Goal: Find contact information: Find contact information

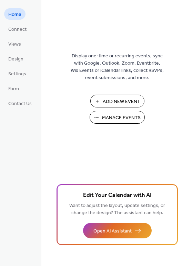
click at [115, 118] on span "Manage Events" at bounding box center [121, 117] width 39 height 7
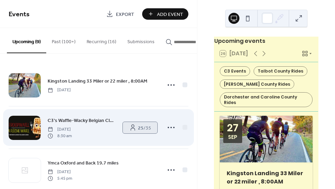
click at [144, 130] on span "25 / 35" at bounding box center [144, 127] width 13 height 7
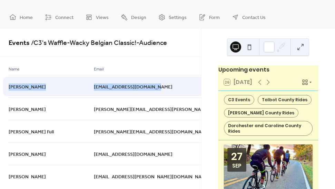
drag, startPoint x: 144, startPoint y: 85, endPoint x: 80, endPoint y: 89, distance: 63.7
click at [94, 89] on div "davechic811255@gmail.com" at bounding box center [192, 86] width 197 height 22
copy span "davechic811255@gmail.com"
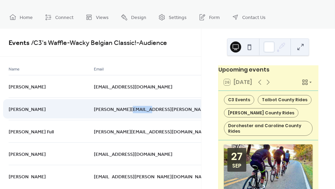
drag, startPoint x: 130, startPoint y: 108, endPoint x: 113, endPoint y: 109, distance: 16.6
click at [113, 109] on div "r.todd.ross@gmail.com" at bounding box center [192, 108] width 197 height 22
click at [113, 116] on div "r.todd.ross@gmail.com" at bounding box center [192, 108] width 197 height 22
drag, startPoint x: 129, startPoint y: 109, endPoint x: 79, endPoint y: 110, distance: 50.1
click at [0, 0] on div "Todd Ross r.todd.ross@gmail.com 23 days ago" at bounding box center [0, 0] width 0 height 0
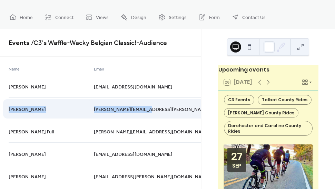
click at [69, 117] on div "Todd Ross" at bounding box center [51, 108] width 85 height 22
drag, startPoint x: 129, startPoint y: 110, endPoint x: 81, endPoint y: 111, distance: 47.7
click at [94, 111] on span "r.todd.ross@gmail.com" at bounding box center [170, 109] width 153 height 7
copy span ".todd.ross@gmail.com"
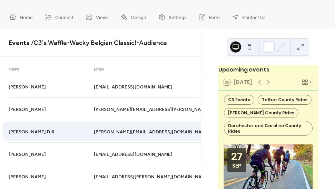
click at [143, 121] on div "kevan.full@gmail.com" at bounding box center [192, 131] width 197 height 22
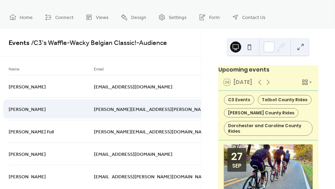
click at [132, 109] on div "r.todd.ross@gmail.com" at bounding box center [192, 108] width 197 height 22
drag, startPoint x: 132, startPoint y: 109, endPoint x: 80, endPoint y: 110, distance: 51.2
click at [94, 110] on div "r.todd.ross@gmail.com" at bounding box center [192, 108] width 197 height 22
copy span "r.todd.ross@gmail.com"
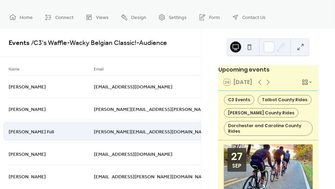
click at [58, 138] on div "Kevan Full" at bounding box center [51, 131] width 85 height 22
drag, startPoint x: 127, startPoint y: 131, endPoint x: 80, endPoint y: 132, distance: 47.0
click at [94, 132] on div "kevan.full@gmail.com" at bounding box center [192, 131] width 197 height 22
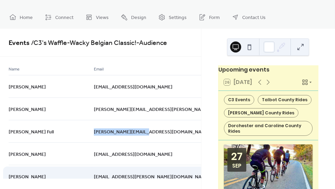
copy span "kevan.full@gmail.com"
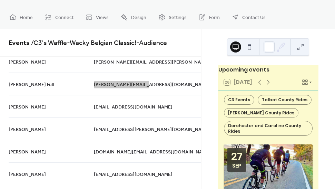
scroll to position [55, 0]
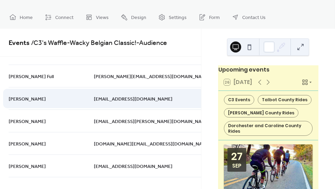
click at [128, 101] on div "mikehora@msn.com" at bounding box center [192, 98] width 197 height 22
drag, startPoint x: 125, startPoint y: 98, endPoint x: 80, endPoint y: 100, distance: 45.7
click at [0, 0] on div "Michael Hora mikehora@msn.com 2 days ago" at bounding box center [0, 0] width 0 height 0
click at [94, 100] on div "mikehora@msn.com" at bounding box center [192, 98] width 197 height 22
drag, startPoint x: 125, startPoint y: 98, endPoint x: 81, endPoint y: 100, distance: 44.6
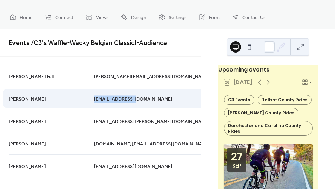
click at [94, 100] on div "mikehora@msn.com" at bounding box center [192, 98] width 197 height 22
copy span "mikehora@msn.com"
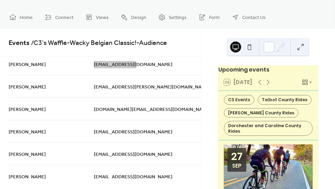
scroll to position [88, 0]
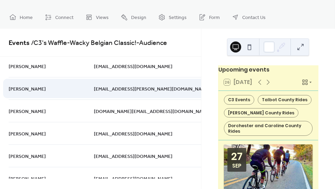
click at [135, 87] on div "sev.clemens@gmail.com" at bounding box center [192, 88] width 197 height 22
drag, startPoint x: 135, startPoint y: 87, endPoint x: 80, endPoint y: 93, distance: 54.5
click at [94, 93] on div "sev.clemens@gmail.com" at bounding box center [192, 88] width 197 height 22
copy span "sev.clemens@gmail.com"
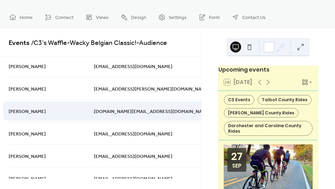
click at [148, 111] on div "emilyjuanita.rich@verizon.net" at bounding box center [192, 111] width 197 height 22
drag, startPoint x: 144, startPoint y: 111, endPoint x: 81, endPoint y: 113, distance: 63.3
click at [94, 113] on span "emilyjuanita.rich@verizon.net" at bounding box center [152, 111] width 117 height 7
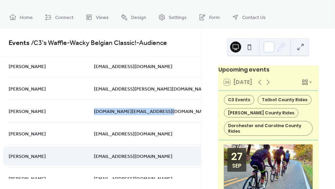
copy span "emilyjuanita.rich@verizon.net"
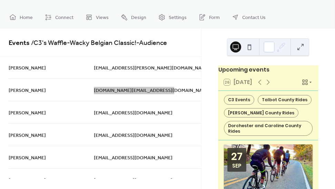
scroll to position [121, 0]
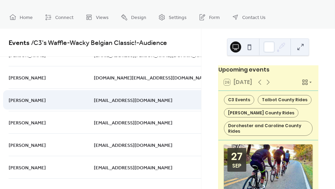
click at [133, 97] on div "chirokite2@gmail.com" at bounding box center [192, 99] width 197 height 22
drag, startPoint x: 130, startPoint y: 101, endPoint x: 80, endPoint y: 102, distance: 49.4
click at [94, 102] on div "chirokite2@gmail.com" at bounding box center [192, 99] width 197 height 22
copy span "chirokite2@gmail.com"
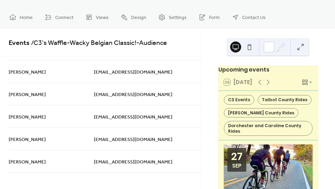
scroll to position [173, 0]
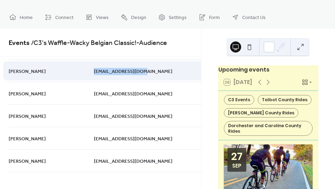
drag, startPoint x: 129, startPoint y: 72, endPoint x: 81, endPoint y: 72, distance: 48.4
click at [94, 72] on div "chaspaul1@gmail.com" at bounding box center [192, 70] width 197 height 22
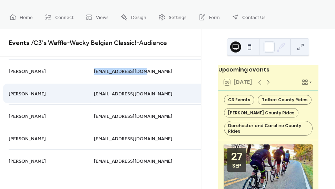
copy span "chaspaul1@gmail.com"
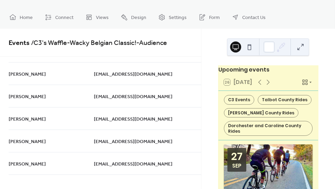
scroll to position [207, 0]
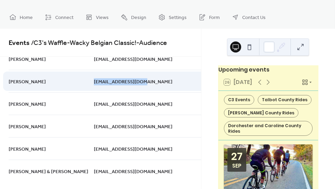
drag, startPoint x: 129, startPoint y: 80, endPoint x: 80, endPoint y: 81, distance: 49.1
click at [94, 81] on div "naranjobr@gmail.com" at bounding box center [192, 81] width 197 height 22
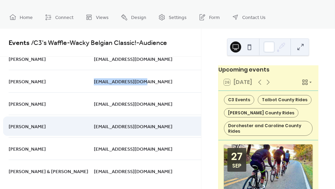
copy span "naranjobr@gmail.com"
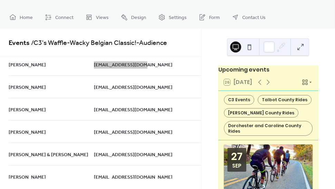
scroll to position [225, 0]
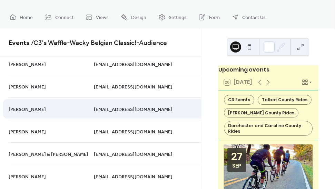
click at [140, 109] on div "smehargusmc@gmail.com" at bounding box center [192, 108] width 197 height 22
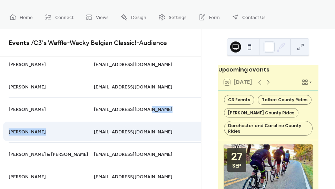
drag, startPoint x: 140, startPoint y: 109, endPoint x: 72, endPoint y: 125, distance: 69.3
click at [72, 125] on div "Name Email Date Dave Ciccarelli davechic811255@gmail.com 11 days ago Todd Ross …" at bounding box center [173, 126] width 328 height 572
click at [72, 125] on div "Adam cohen" at bounding box center [51, 131] width 85 height 22
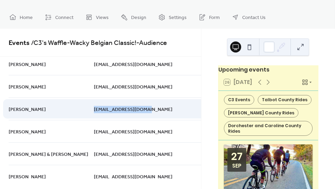
drag, startPoint x: 136, startPoint y: 110, endPoint x: 80, endPoint y: 110, distance: 56.0
click at [94, 110] on span "smehargusmc@gmail.com" at bounding box center [133, 109] width 79 height 7
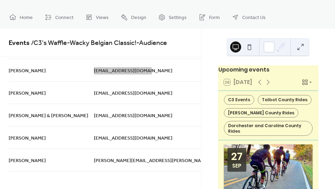
scroll to position [274, 0]
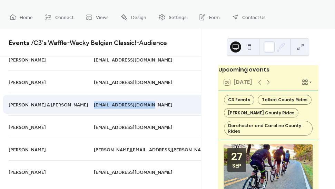
drag, startPoint x: 136, startPoint y: 104, endPoint x: 80, endPoint y: 107, distance: 56.4
click at [94, 107] on div "cyndeejulian@yahoo.com" at bounding box center [192, 104] width 197 height 22
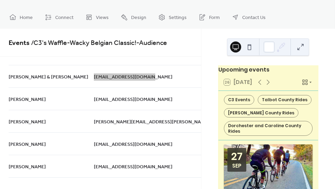
scroll to position [314, 0]
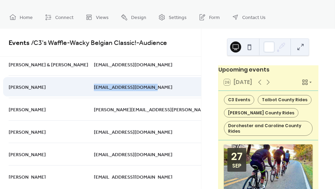
drag, startPoint x: 141, startPoint y: 87, endPoint x: 81, endPoint y: 89, distance: 60.2
click at [94, 89] on div "simonconnie24@yahoo.com" at bounding box center [192, 86] width 197 height 22
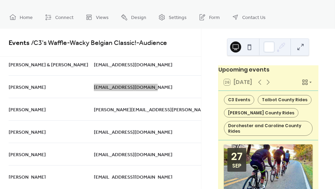
scroll to position [326, 0]
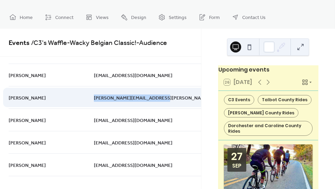
drag, startPoint x: 147, startPoint y: 97, endPoint x: 81, endPoint y: 102, distance: 66.2
click at [94, 102] on div "david.burroughs@outlook.com" at bounding box center [192, 97] width 197 height 22
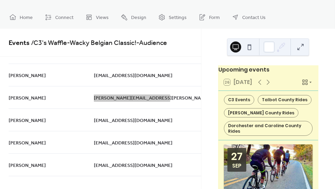
scroll to position [339, 0]
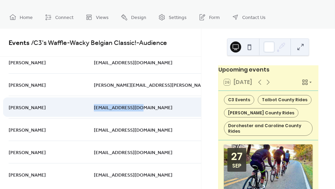
drag, startPoint x: 124, startPoint y: 106, endPoint x: 81, endPoint y: 105, distance: 42.9
click at [94, 105] on div "billcjc1@vmail.com" at bounding box center [192, 107] width 197 height 22
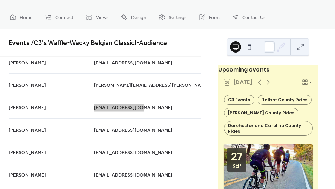
scroll to position [350, 0]
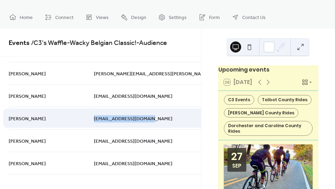
drag, startPoint x: 138, startPoint y: 119, endPoint x: 80, endPoint y: 120, distance: 57.0
click at [94, 120] on div "shawkins1972@gmail.com" at bounding box center [192, 118] width 197 height 22
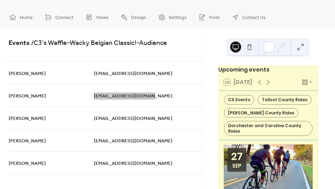
scroll to position [381, 0]
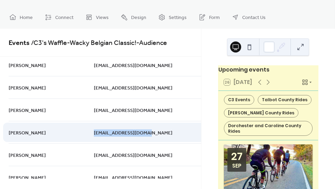
drag, startPoint x: 131, startPoint y: 132, endPoint x: 80, endPoint y: 131, distance: 51.1
click at [94, 131] on div "jcurtisrich@gmail.com" at bounding box center [192, 132] width 197 height 22
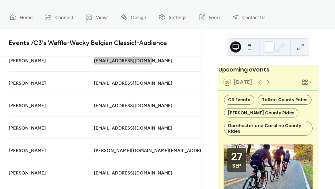
scroll to position [462, 0]
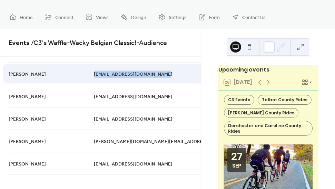
drag, startPoint x: 148, startPoint y: 73, endPoint x: 80, endPoint y: 76, distance: 67.1
click at [94, 76] on div "paulmlieberman@alum.mit.edu" at bounding box center [192, 73] width 197 height 22
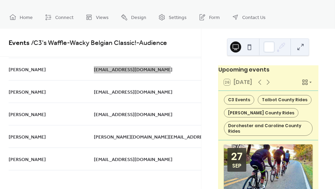
scroll to position [466, 0]
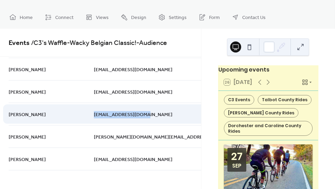
drag, startPoint x: 133, startPoint y: 114, endPoint x: 80, endPoint y: 114, distance: 53.2
click at [94, 114] on div "amacjacobs@gmail.com" at bounding box center [192, 114] width 197 height 22
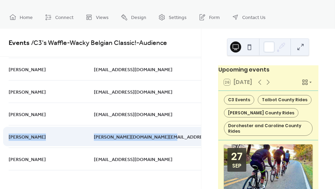
drag, startPoint x: 151, startPoint y: 136, endPoint x: 80, endPoint y: 138, distance: 70.8
click at [94, 138] on div "david.mansfield.esq@gmail.com" at bounding box center [192, 136] width 197 height 22
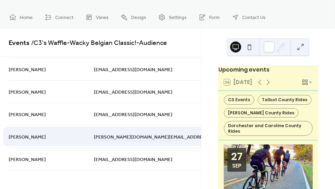
click at [75, 142] on div "David Mansfield" at bounding box center [51, 136] width 85 height 22
drag, startPoint x: 149, startPoint y: 137, endPoint x: 80, endPoint y: 139, distance: 68.8
click at [94, 139] on div "david.mansfield.esq@gmail.com" at bounding box center [192, 136] width 197 height 22
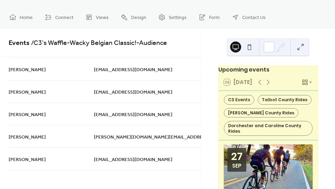
click at [122, 171] on div "Name Email Date Dave Ciccarelli davechic811255@gmail.com 11 days ago Todd Ross …" at bounding box center [100, 118] width 201 height 122
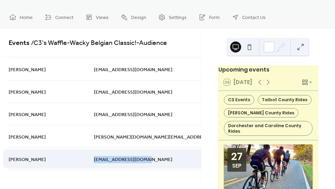
drag, startPoint x: 141, startPoint y: 158, endPoint x: 81, endPoint y: 161, distance: 59.5
click at [94, 161] on div "mcmurphy422@gmail.com" at bounding box center [192, 159] width 197 height 23
